Goal: Information Seeking & Learning: Learn about a topic

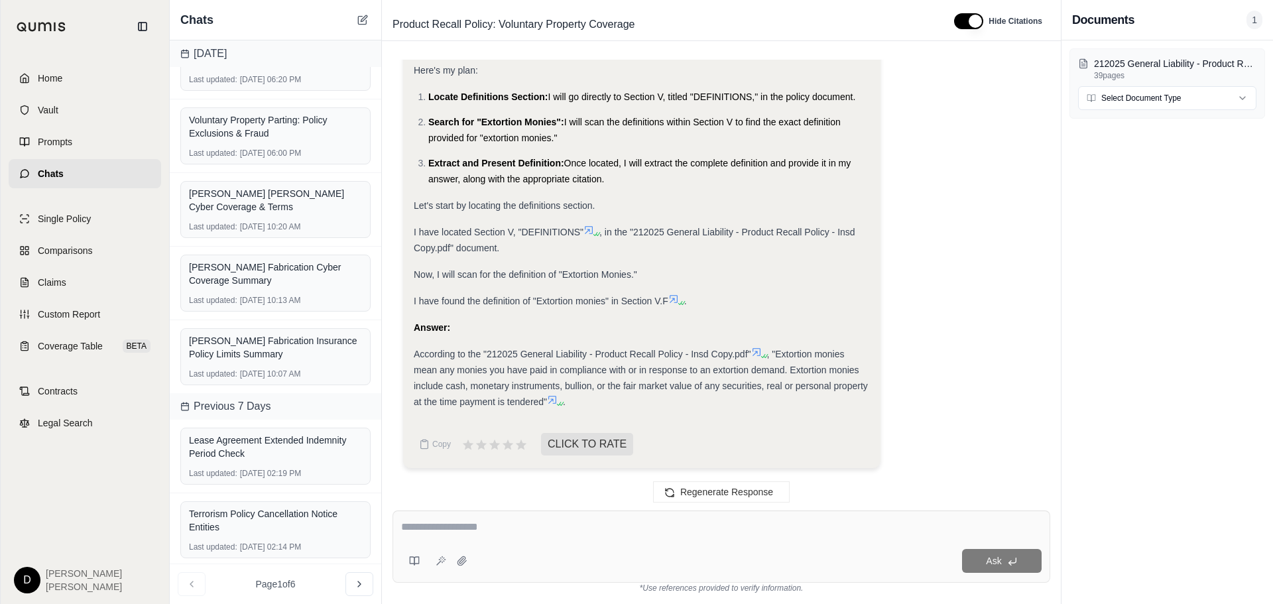
scroll to position [277, 0]
click at [302, 523] on div "Terrorism Policy Cancellation Notice Entities" at bounding box center [275, 518] width 173 height 27
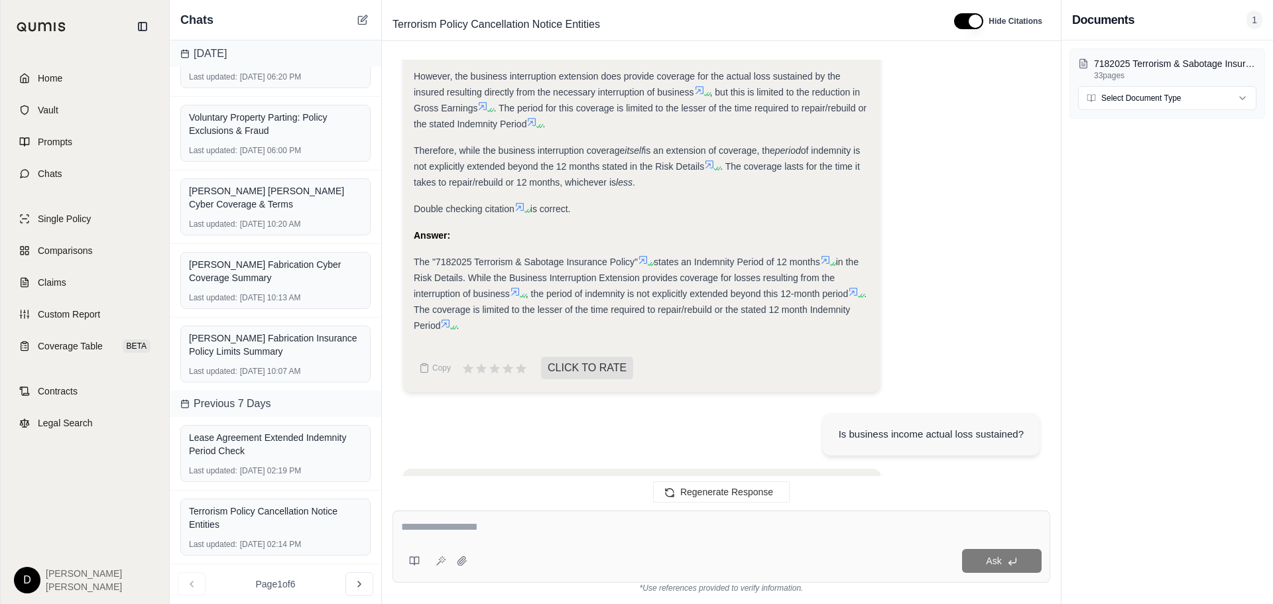
scroll to position [1504, 0]
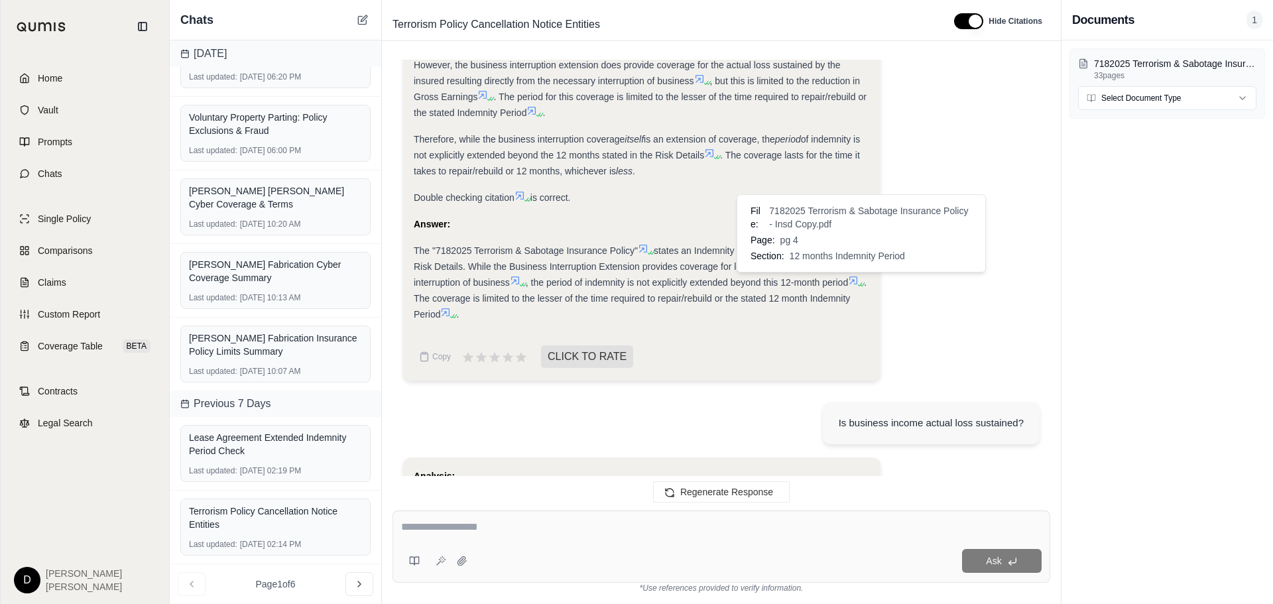
click at [857, 284] on icon at bounding box center [853, 280] width 11 height 11
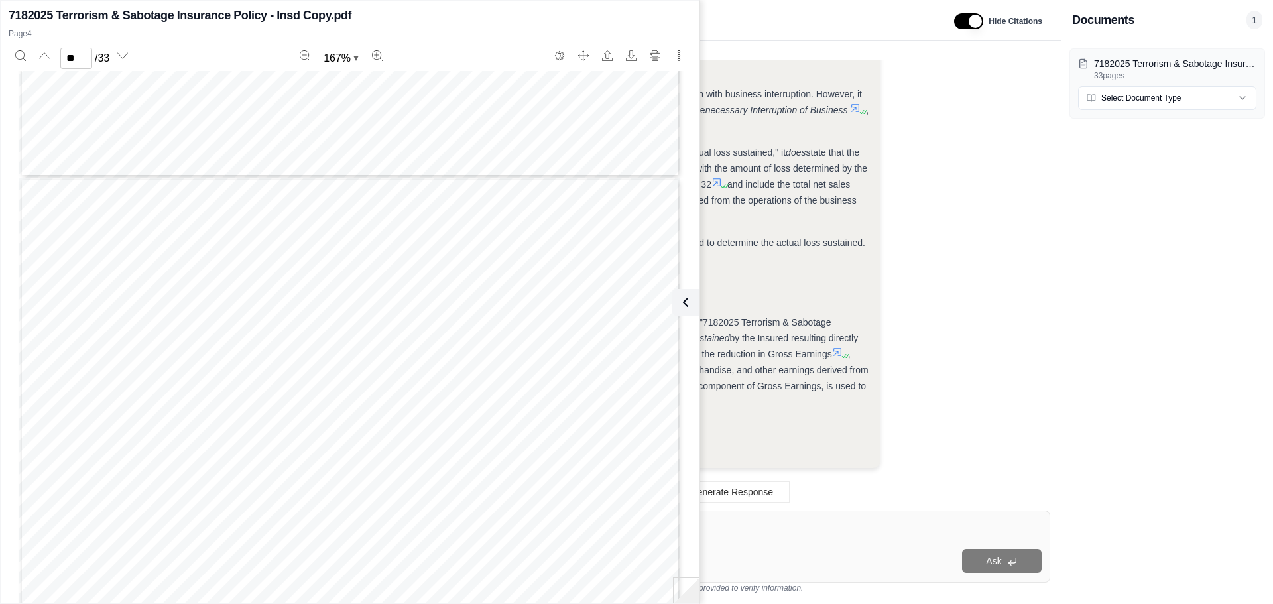
scroll to position [17724, 0]
type input "**"
click at [678, 302] on icon at bounding box center [686, 302] width 16 height 16
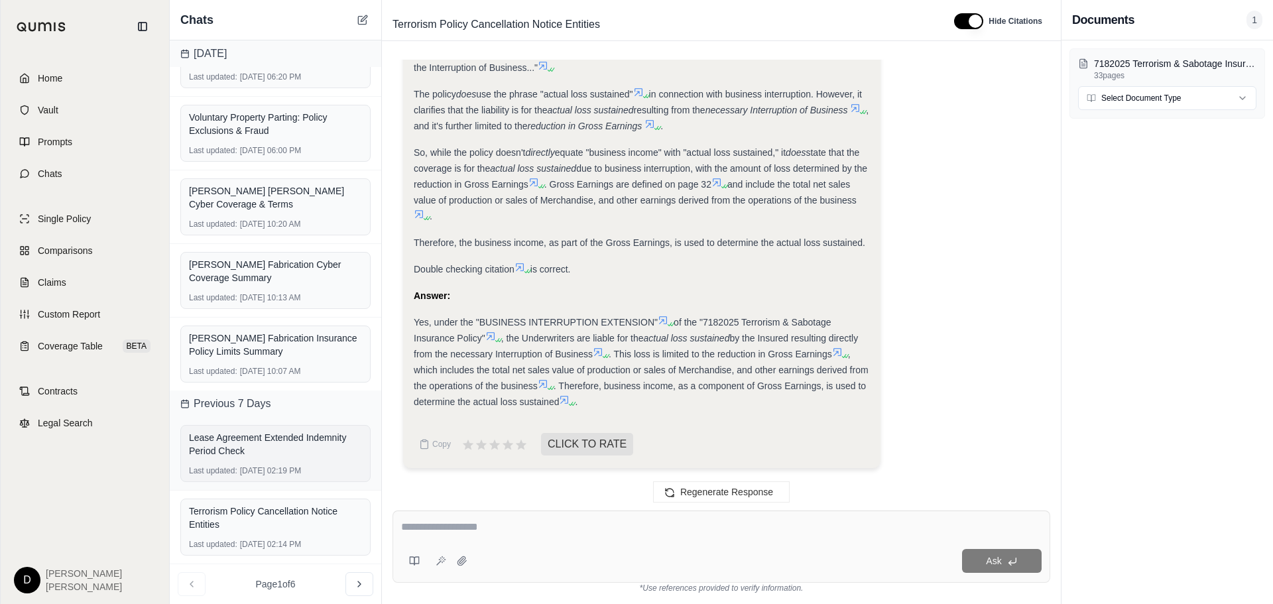
click at [283, 442] on div "Lease Agreement Extended Indemnity Period Check" at bounding box center [275, 444] width 173 height 27
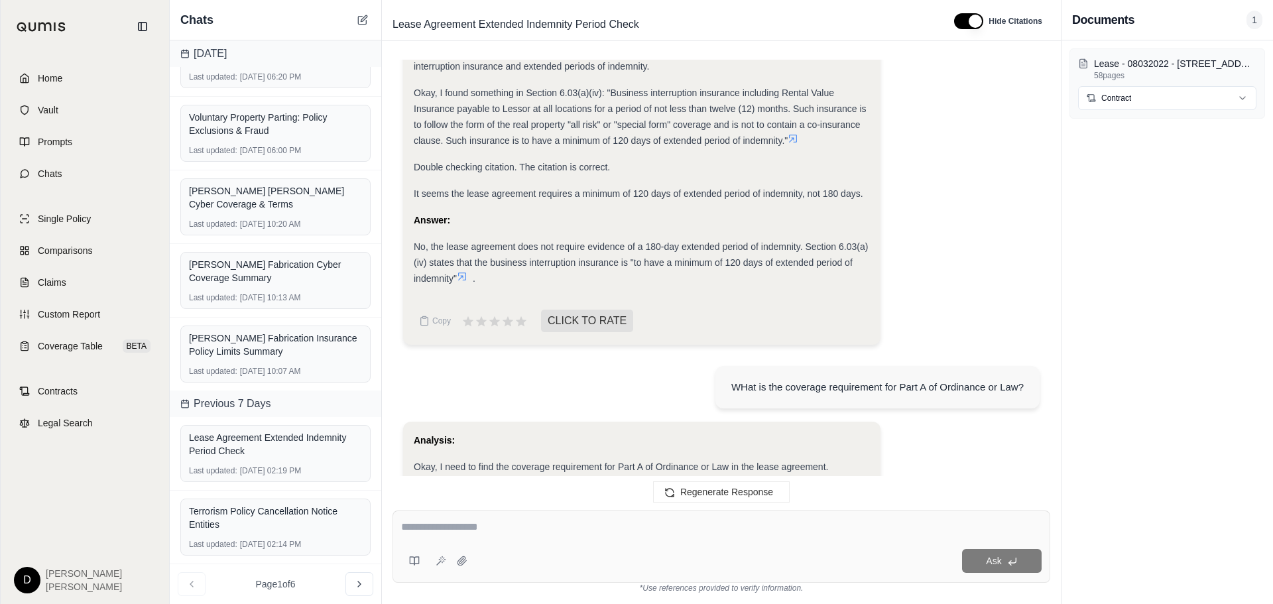
scroll to position [268, 0]
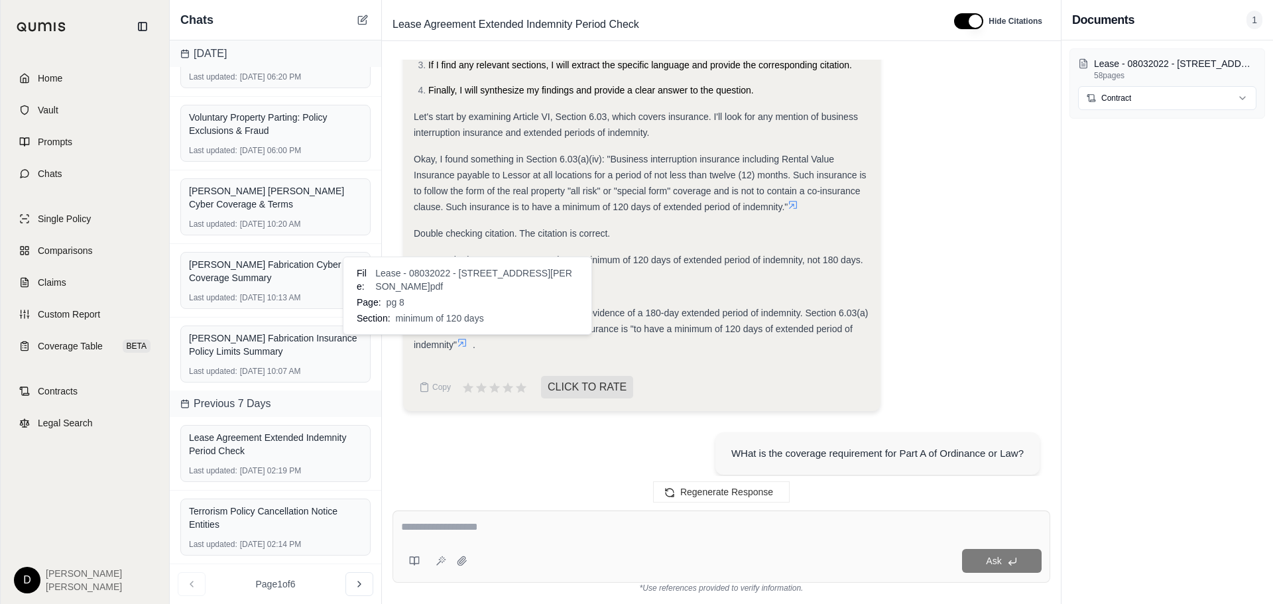
click at [466, 343] on icon at bounding box center [462, 343] width 11 height 11
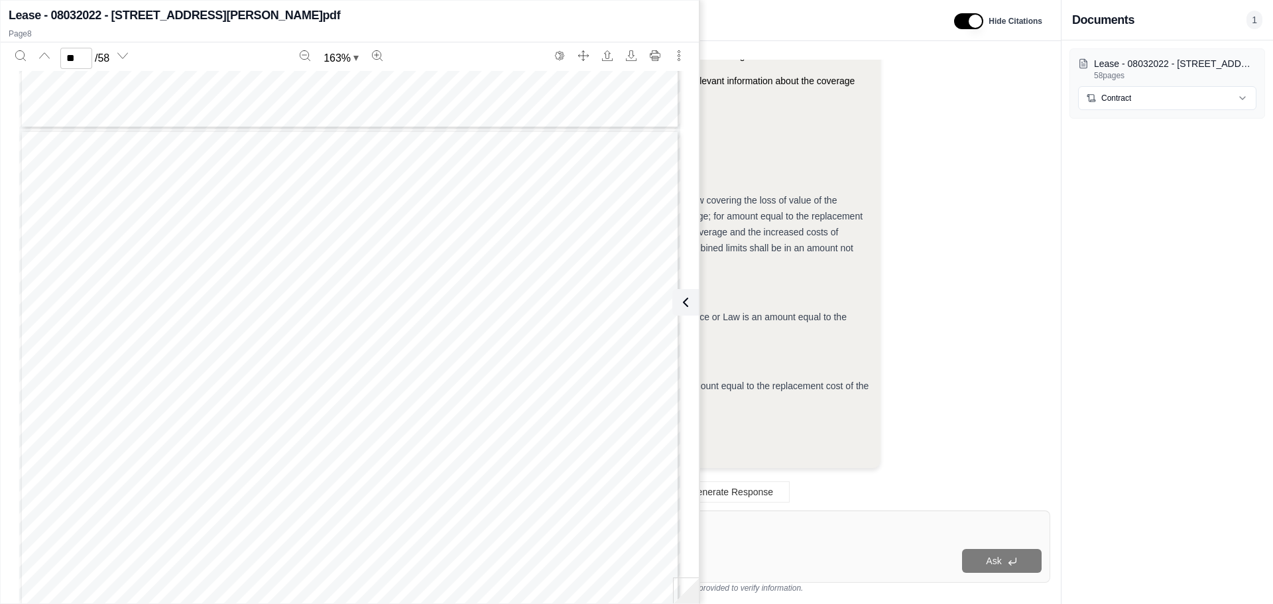
scroll to position [7647, 0]
type input "*"
click at [420, 228] on span "statutorily mandated limits covering all persons employed by Lessee on the Prop…" at bounding box center [369, 233] width 467 height 12
click at [686, 305] on icon at bounding box center [683, 302] width 16 height 16
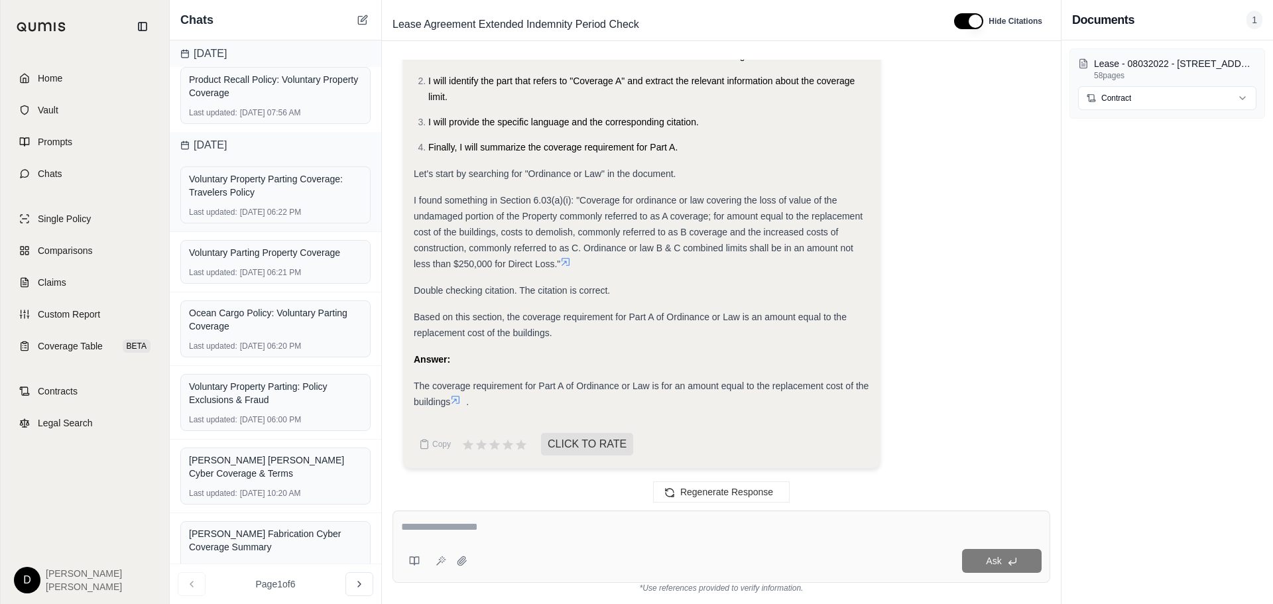
scroll to position [0, 0]
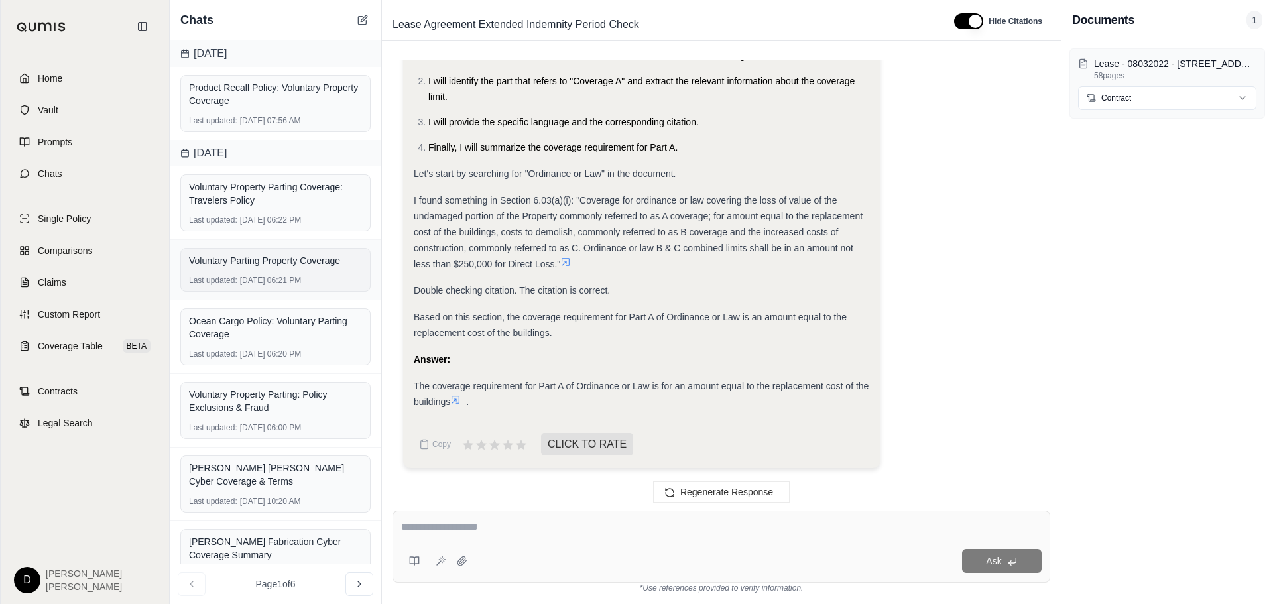
click at [298, 257] on div "Voluntary Parting Property Coverage" at bounding box center [275, 260] width 173 height 13
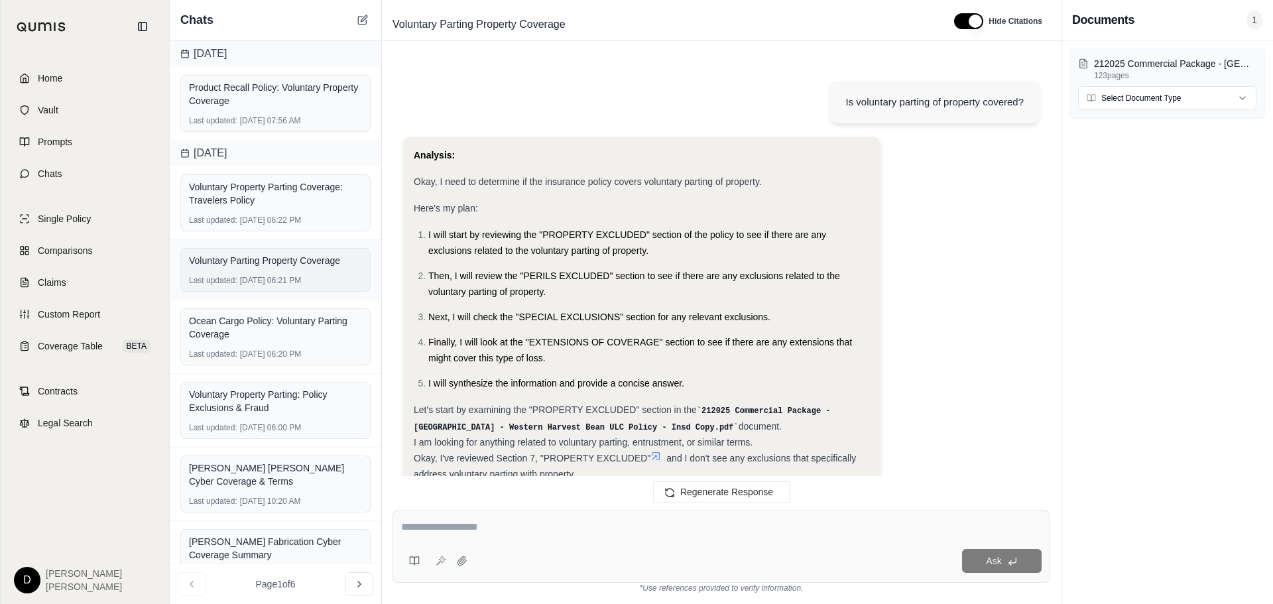
scroll to position [1004, 0]
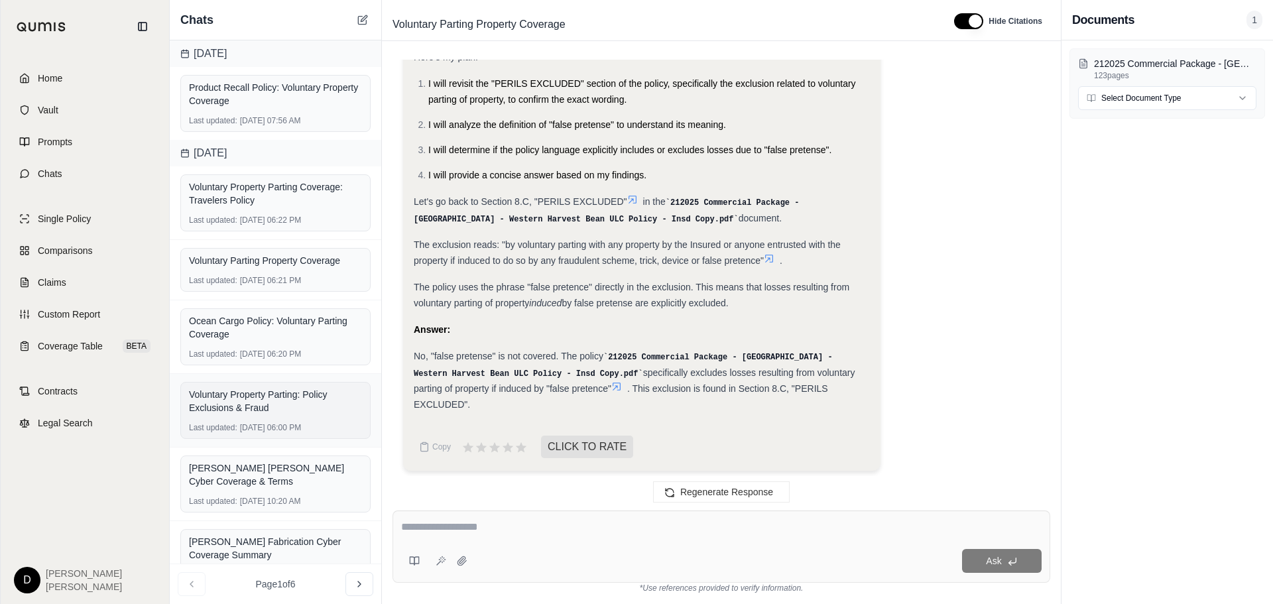
click at [252, 415] on div "Voluntary Property Parting: Policy Exclusions & Fraud" at bounding box center [275, 401] width 173 height 32
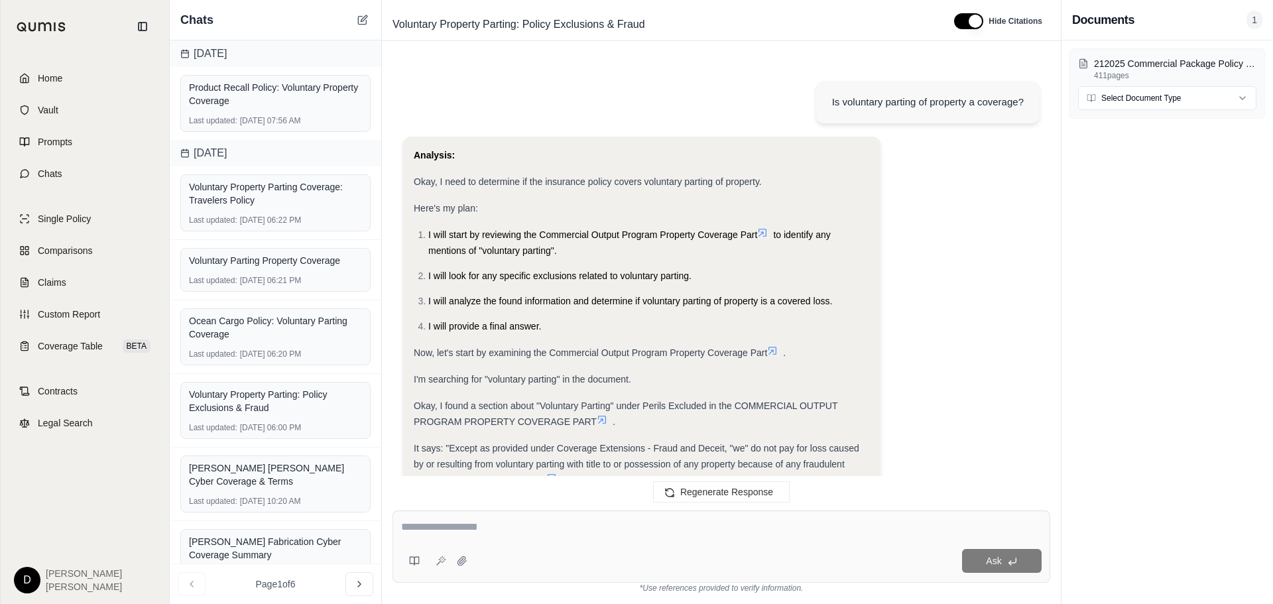
scroll to position [343, 0]
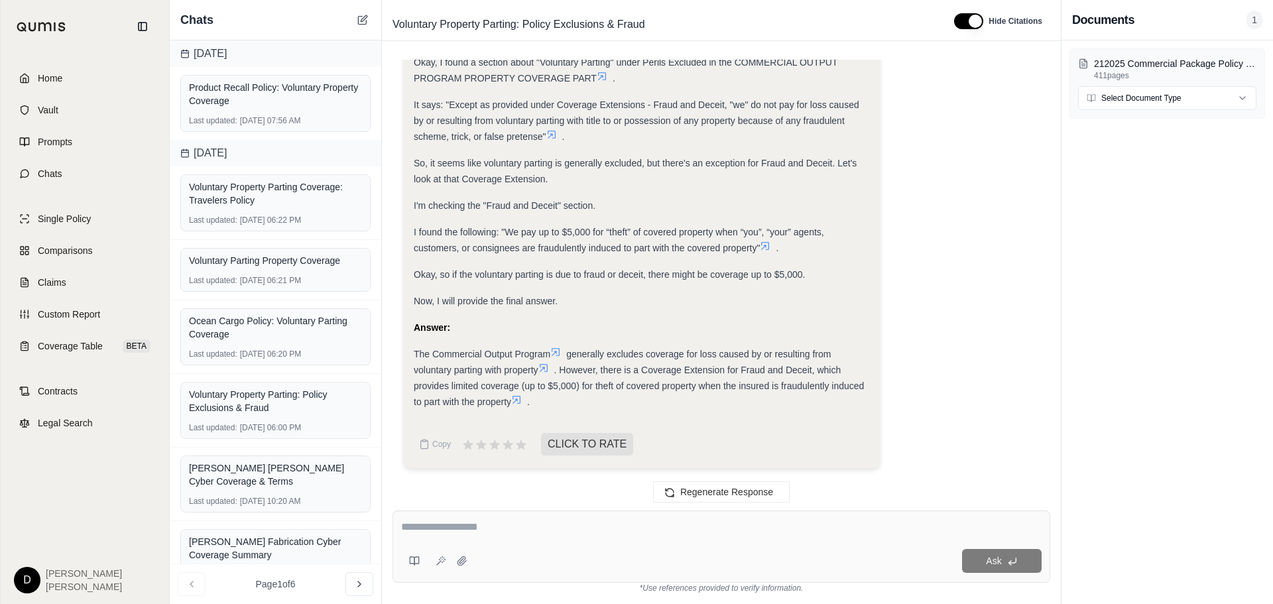
click at [521, 399] on icon at bounding box center [516, 400] width 11 height 11
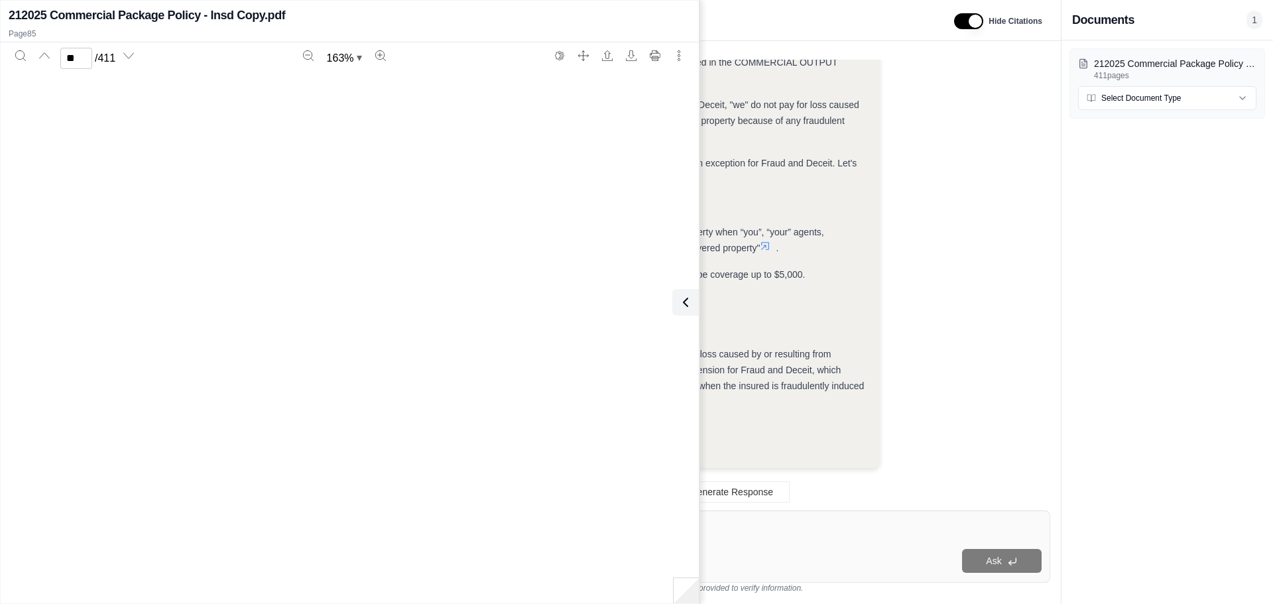
scroll to position [71670, 0]
type input "**"
